Goal: Task Accomplishment & Management: Complete application form

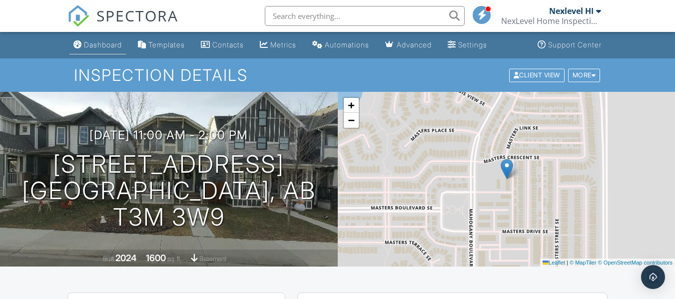
click at [109, 42] on div "Dashboard" at bounding box center [103, 44] width 38 height 8
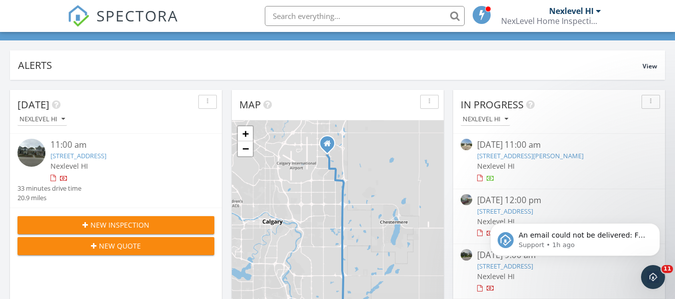
click at [133, 226] on span "New Inspection" at bounding box center [119, 225] width 59 height 10
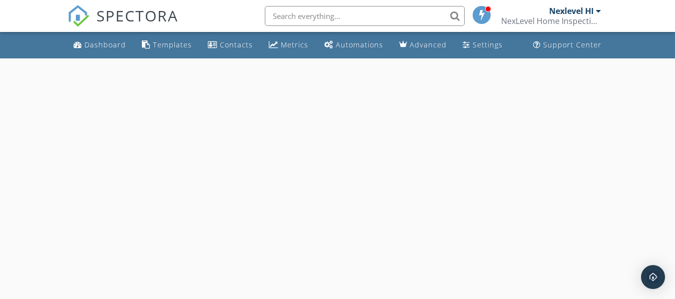
select select "8"
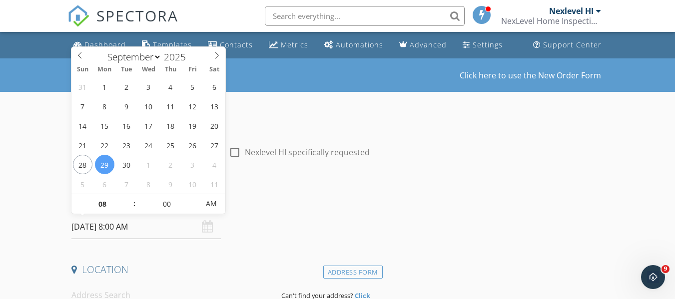
click at [121, 226] on input "[DATE] 8:00 AM" at bounding box center [145, 227] width 149 height 24
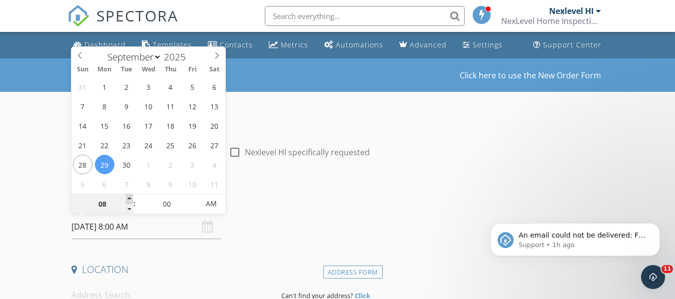
type input "09"
type input "09/29/2025 9:00 AM"
click at [130, 200] on span at bounding box center [129, 199] width 7 height 10
type input "10"
type input "09/29/2025 10:00 AM"
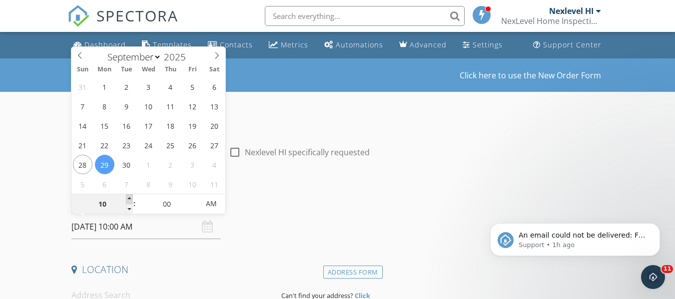
click at [130, 200] on span at bounding box center [129, 199] width 7 height 10
type input "11"
type input "09/29/2025 11:00 AM"
click at [130, 200] on span at bounding box center [129, 199] width 7 height 10
click at [270, 203] on h4 "Date/Time" at bounding box center [224, 201] width 307 height 13
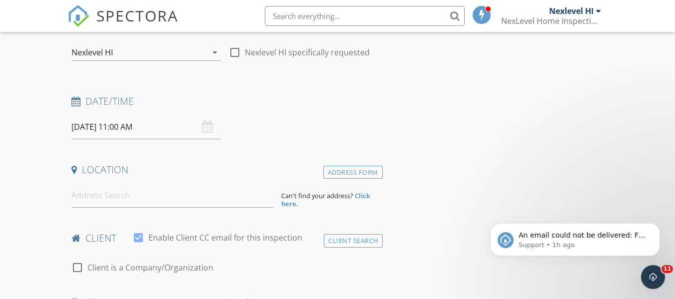
scroll to position [150, 0]
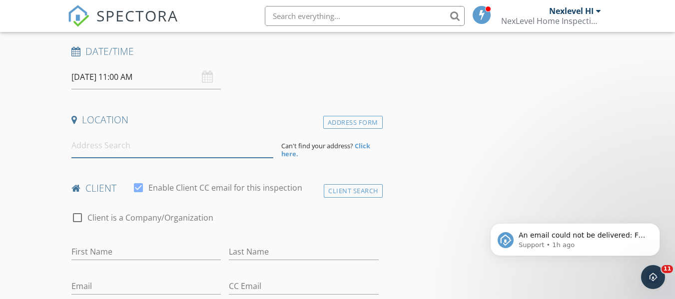
click at [111, 147] on input at bounding box center [172, 145] width 202 height 24
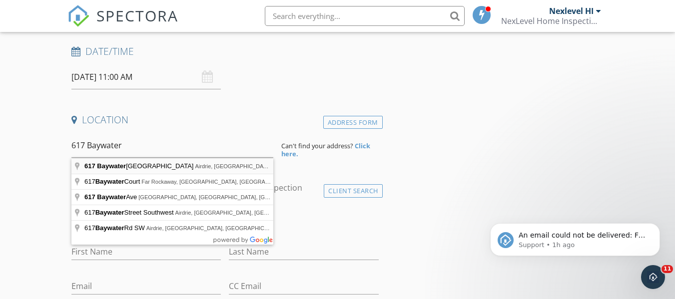
type input "617 Baywater Manor Southwest, Airdrie, AB, Canada"
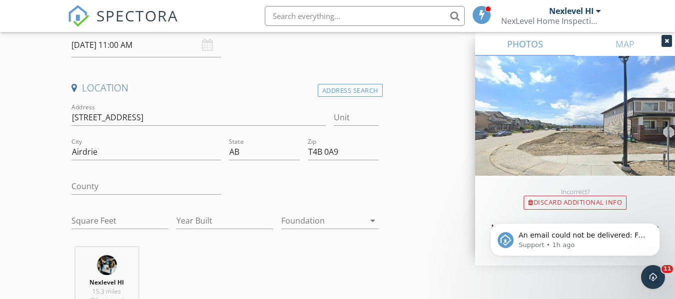
scroll to position [200, 0]
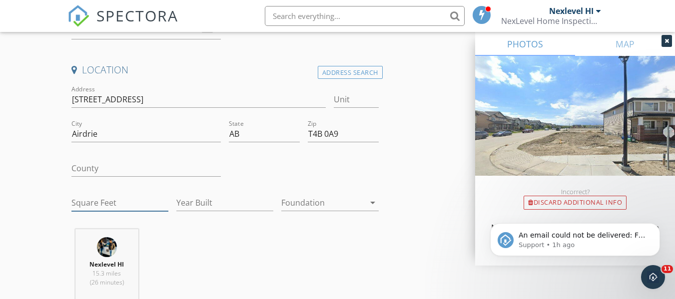
click at [85, 205] on input "Square Feet" at bounding box center [119, 203] width 97 height 16
type input "1752"
click at [193, 199] on input "Year Built" at bounding box center [224, 203] width 97 height 16
type input "2024"
click at [315, 210] on div at bounding box center [322, 203] width 83 height 16
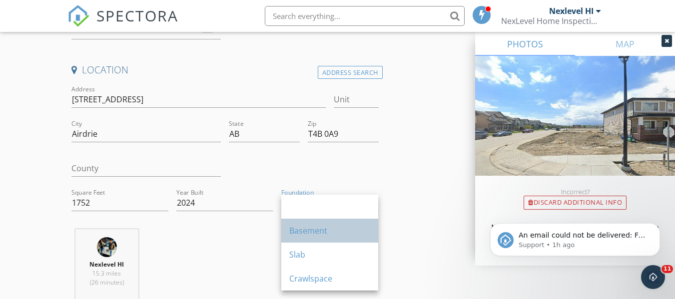
click at [296, 234] on div "Basement" at bounding box center [329, 231] width 81 height 12
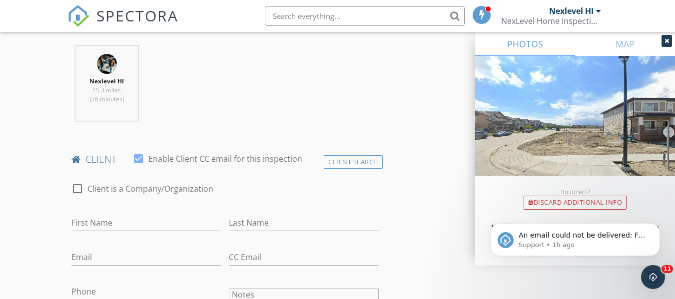
scroll to position [449, 0]
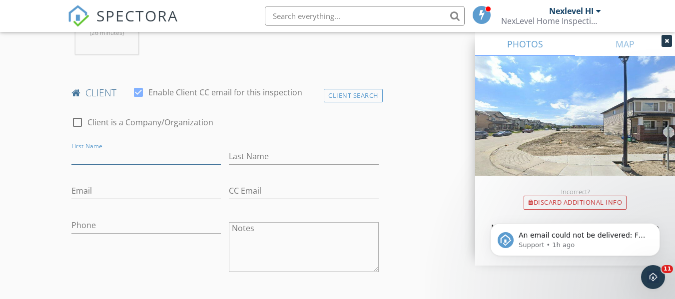
click at [104, 159] on input "First Name" at bounding box center [145, 156] width 149 height 16
type input "Raghav"
click at [256, 159] on input "Last Name" at bounding box center [303, 156] width 149 height 16
type input "b"
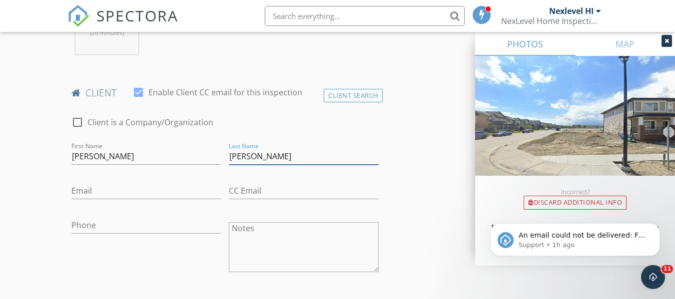
type input "Babbar"
click at [77, 189] on input "Email" at bounding box center [145, 191] width 149 height 16
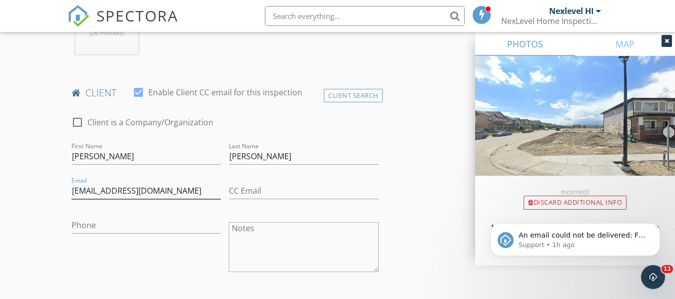
type input "raghavbabbar1798@gmail.com"
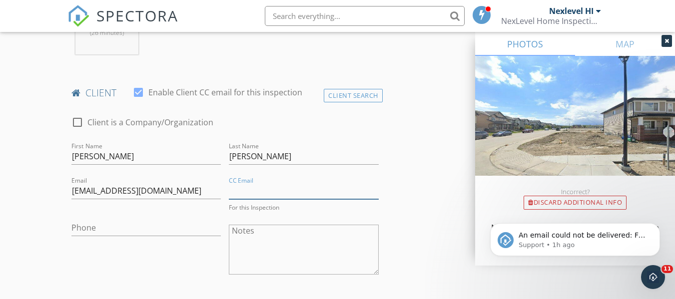
click at [251, 194] on input "CC Email" at bounding box center [303, 191] width 149 height 16
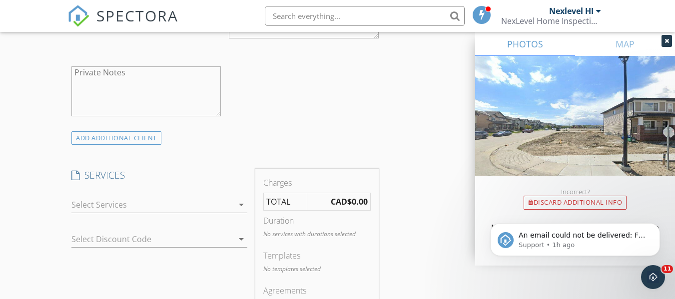
scroll to position [699, 0]
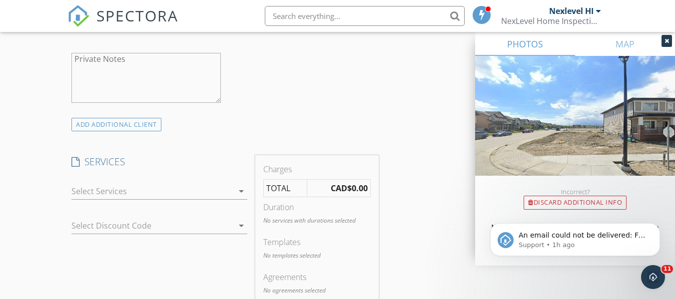
type input "kriti.sapkota.3@gmail.com"
click at [227, 192] on div at bounding box center [152, 191] width 162 height 16
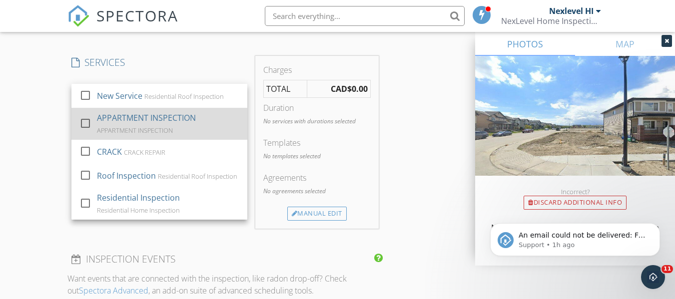
scroll to position [796, 0]
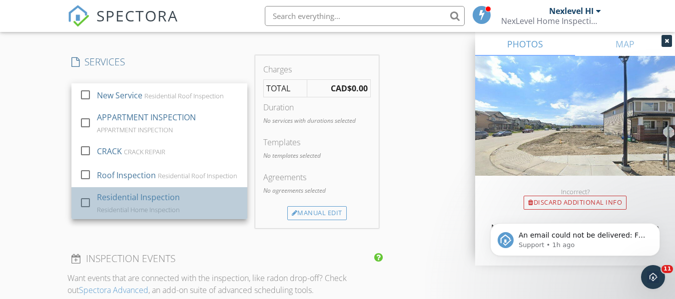
click at [181, 206] on div "Residential Inspection Residential Home Inspection" at bounding box center [168, 203] width 142 height 32
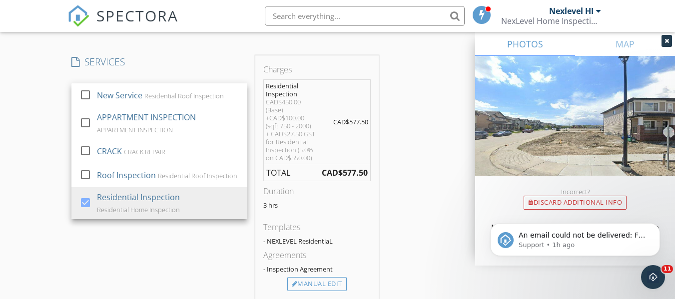
click at [202, 242] on div "SERVICES check_box_outline_blank New Service Residential Roof Inspection check_…" at bounding box center [159, 177] width 184 height 244
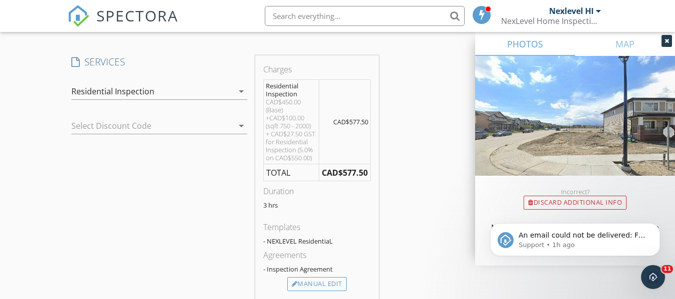
click at [145, 127] on div at bounding box center [145, 126] width 148 height 16
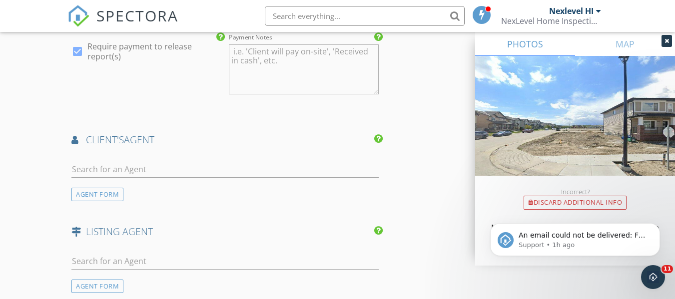
scroll to position [1196, 0]
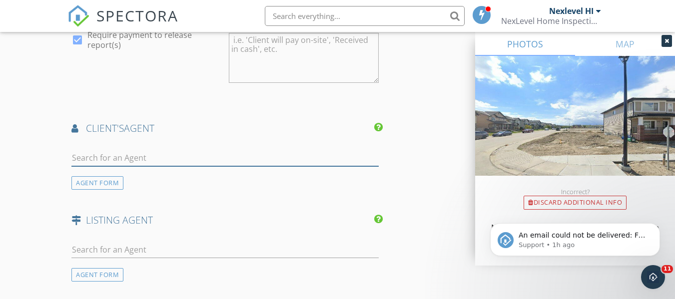
click at [151, 160] on input "text" at bounding box center [224, 158] width 307 height 16
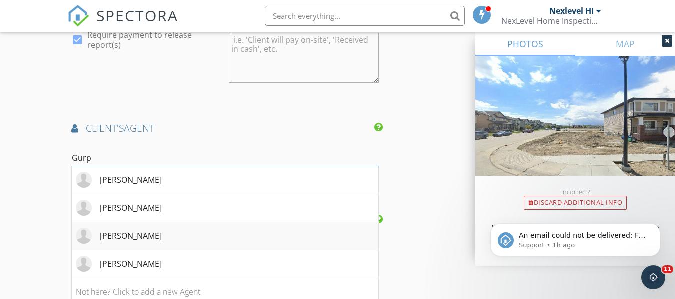
type input "Gurp"
click at [151, 235] on div "Gurpreet Mahal" at bounding box center [131, 236] width 62 height 12
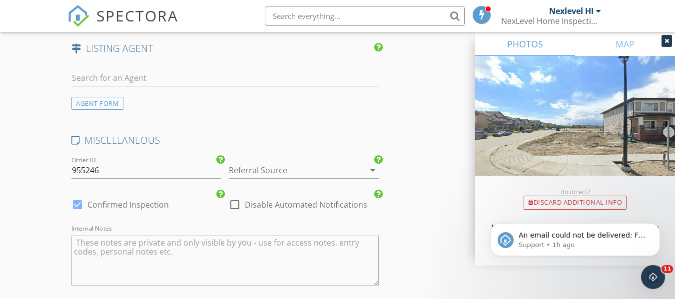
scroll to position [1595, 0]
click at [254, 168] on div at bounding box center [289, 170] width 121 height 16
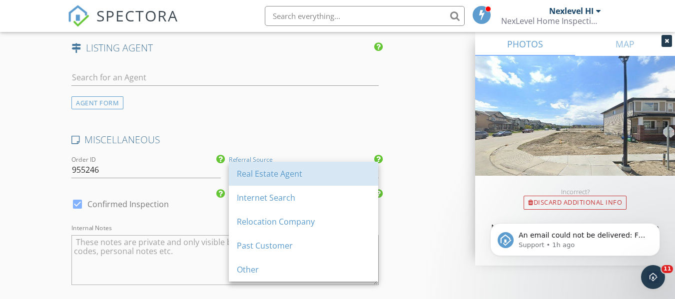
click at [254, 168] on div "Real Estate Agent" at bounding box center [303, 174] width 133 height 12
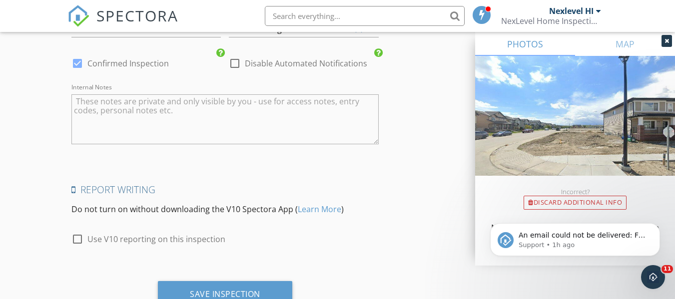
scroll to position [1745, 0]
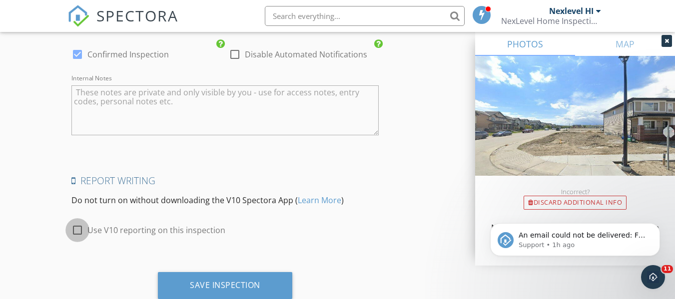
click at [79, 232] on div at bounding box center [77, 230] width 17 height 17
checkbox input "true"
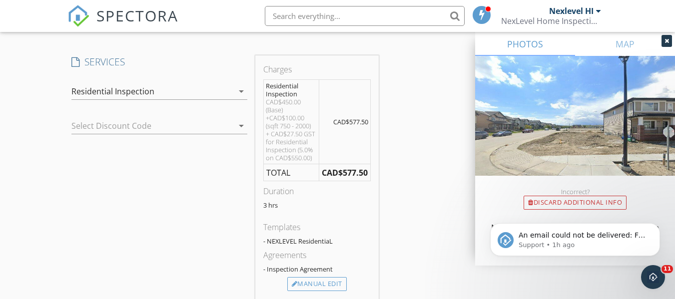
scroll to position [747, 0]
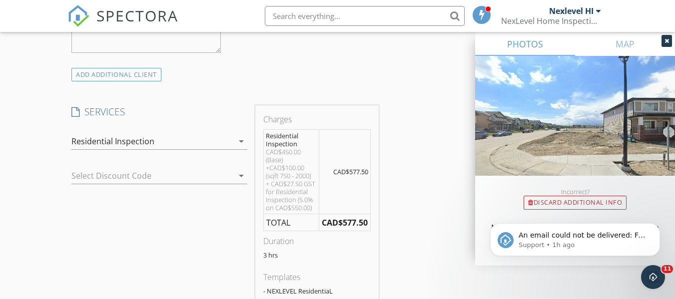
click at [203, 179] on div at bounding box center [145, 176] width 148 height 16
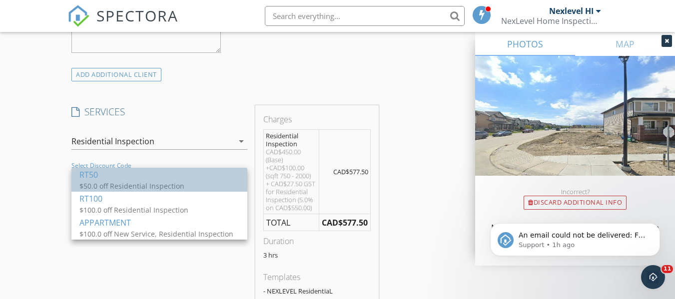
click at [168, 179] on div "RT50" at bounding box center [159, 175] width 160 height 12
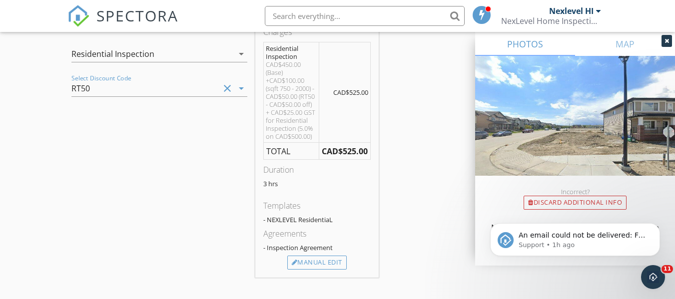
scroll to position [846, 0]
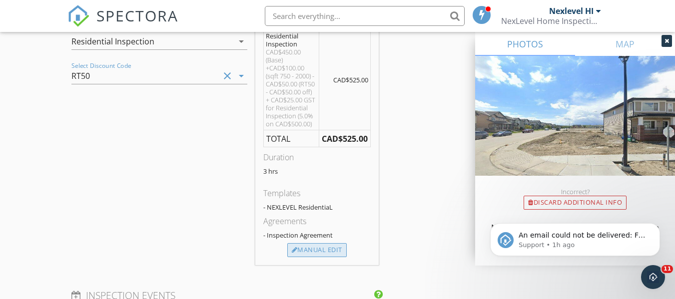
click at [327, 248] on div "Manual Edit" at bounding box center [316, 250] width 59 height 14
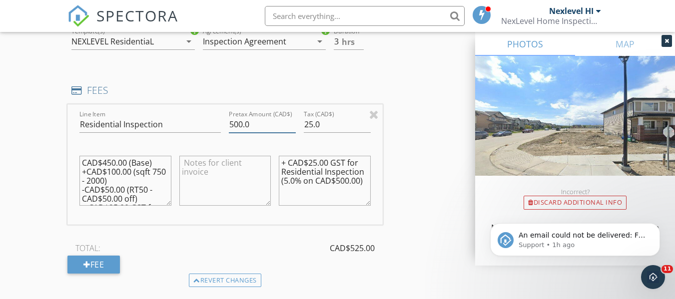
click at [235, 124] on input "500.0" at bounding box center [262, 124] width 67 height 16
type input "400.0"
click at [317, 126] on input "25.0" at bounding box center [337, 124] width 67 height 16
type input "20"
click at [325, 163] on textarea "+ CAD$25.00 GST for Residential Inspection (5.0% on CAD$500.00)" at bounding box center [324, 181] width 91 height 50
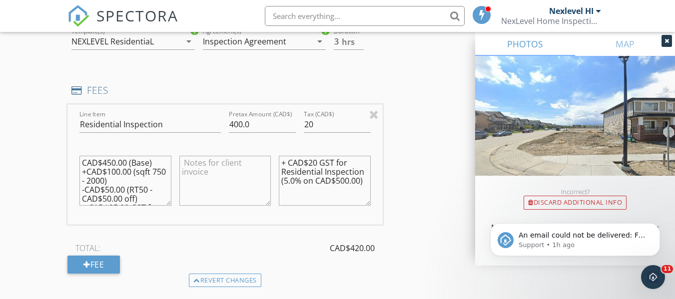
click at [339, 183] on textarea "+ CAD$20 GST for Residential Inspection (5.0% on CAD$500.00)" at bounding box center [324, 181] width 91 height 50
type textarea "+ CAD$20 GST for Residential Inspection (5.0% on CAD$400.00)"
click at [107, 163] on textarea "CAD$450.00 (Base) +CAD$100.00 (sqft 750 - 2000) -CAD$50.00 (RT50 - CAD$50.00 of…" at bounding box center [124, 181] width 91 height 50
click at [107, 191] on textarea "CAD$350.00 (Base) +CAD$100.00 (sqft 750 - 2000) -CAD$50.00 (RT50 - CAD$50.00 of…" at bounding box center [124, 181] width 91 height 50
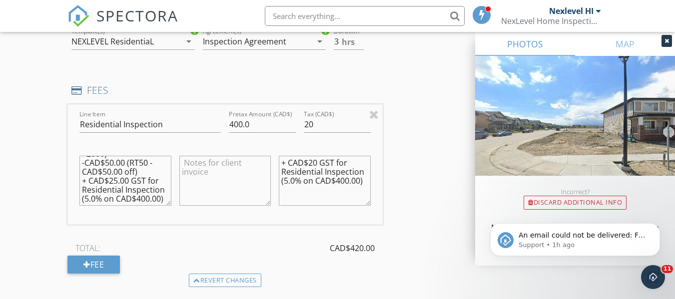
click at [126, 164] on textarea "CAD$350.00 (Base) +CAD$100.00 (sqft 750 - 2000) -CAD$50.00 (RT50 - CAD$50.00 of…" at bounding box center [124, 181] width 91 height 50
type textarea "CAD$350.00 (Base) +CAD$100.00 (sqft 750 - 2000) -CAD$50.00 (RT50 - CAD$50.00 of…"
click at [191, 165] on textarea at bounding box center [224, 181] width 91 height 50
type textarea "Realtor referral discount is applied to inspection fee"
